Goal: Task Accomplishment & Management: Manage account settings

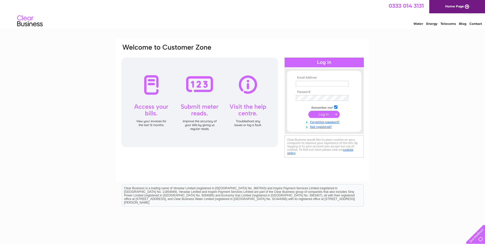
type input "[PERSON_NAME][EMAIL_ADDRESS][DOMAIN_NAME]"
click at [320, 115] on input "submit" at bounding box center [323, 114] width 31 height 7
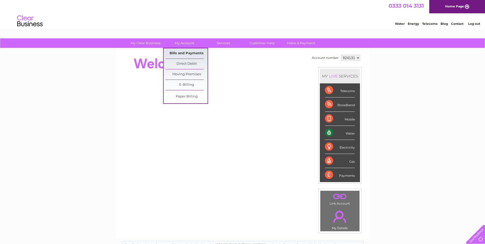
click at [197, 53] on link "Bills and Payments" at bounding box center [186, 53] width 42 height 10
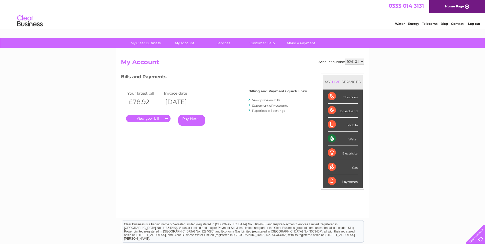
click at [147, 119] on link "." at bounding box center [148, 118] width 44 height 7
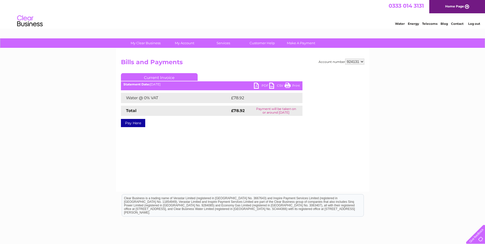
click at [257, 85] on link "PDF" at bounding box center [261, 86] width 15 height 7
click at [475, 24] on link "Log out" at bounding box center [474, 24] width 12 height 4
